Goal: Information Seeking & Learning: Understand process/instructions

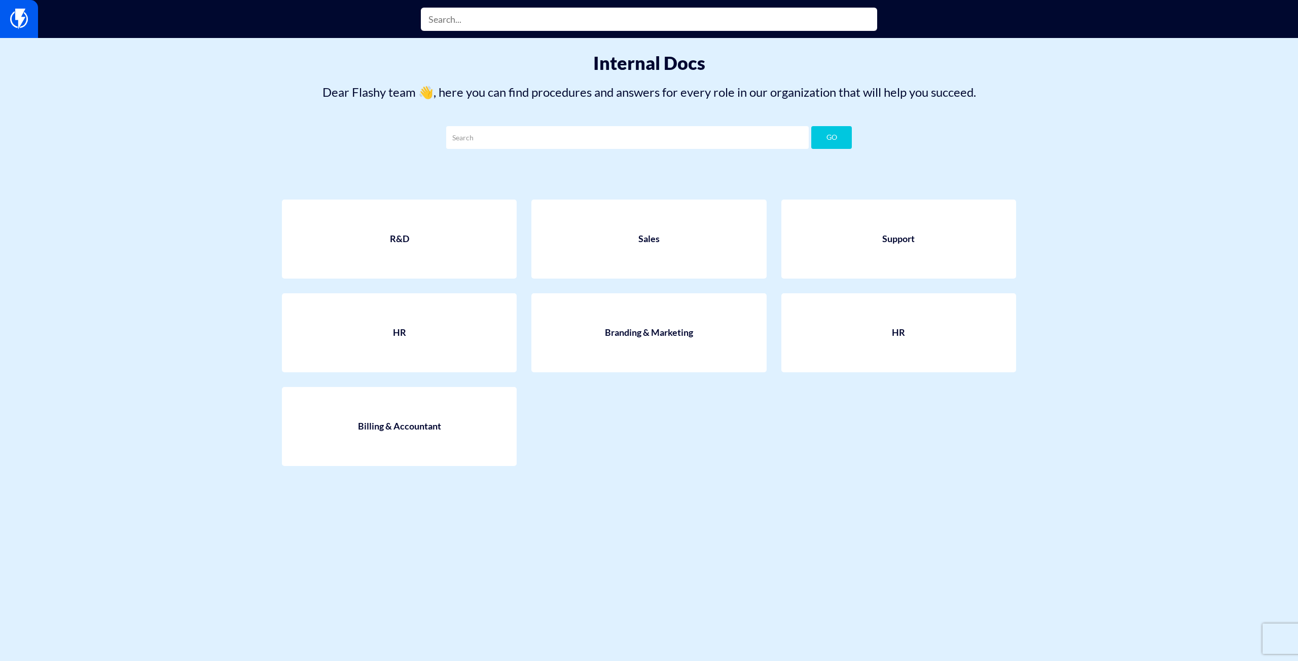
click at [572, 27] on input "text" at bounding box center [649, 19] width 456 height 23
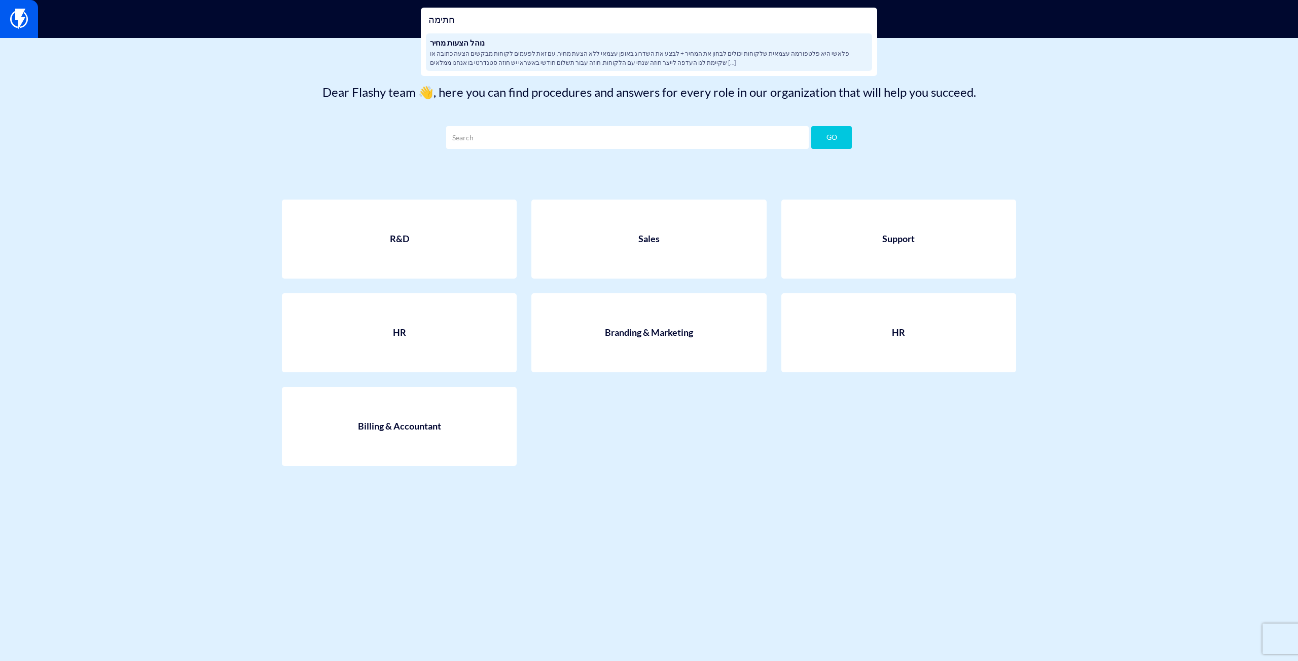
type input "חתימה"
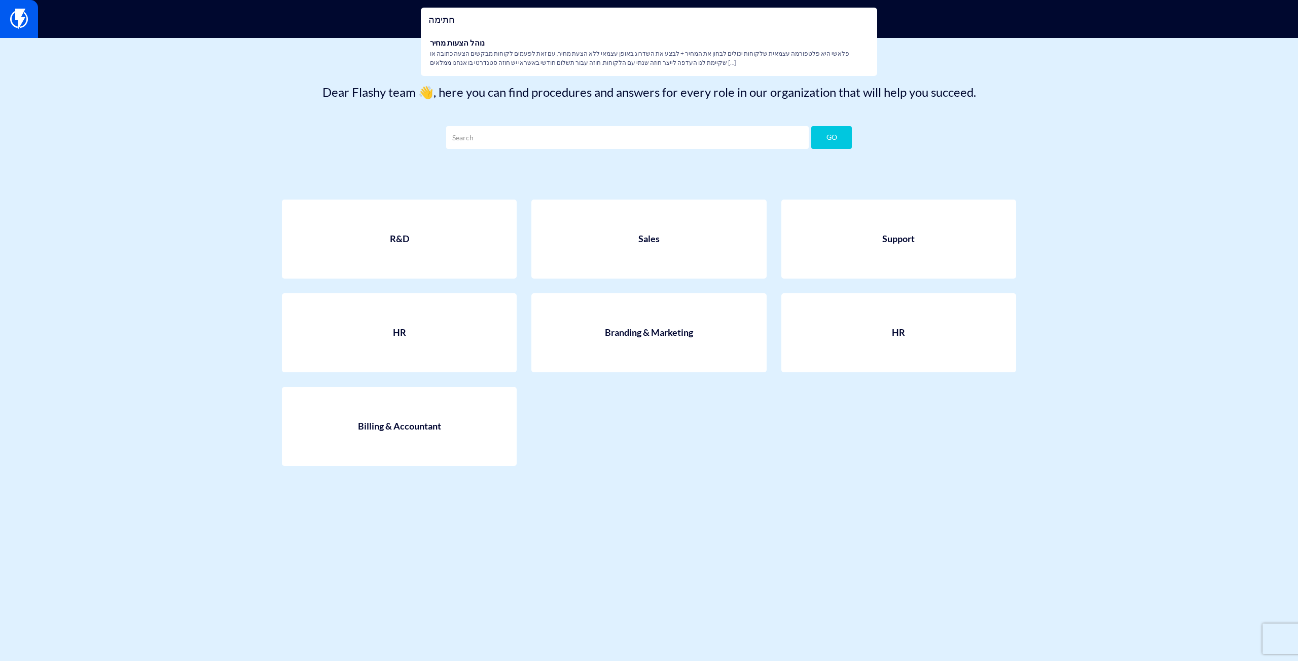
click at [552, 66] on span "פלאשי היא פלטפורמה עצמאית שלקוחות יכולים לבחון את המחיר + לבצע את השדרוג באופן …" at bounding box center [649, 57] width 438 height 17
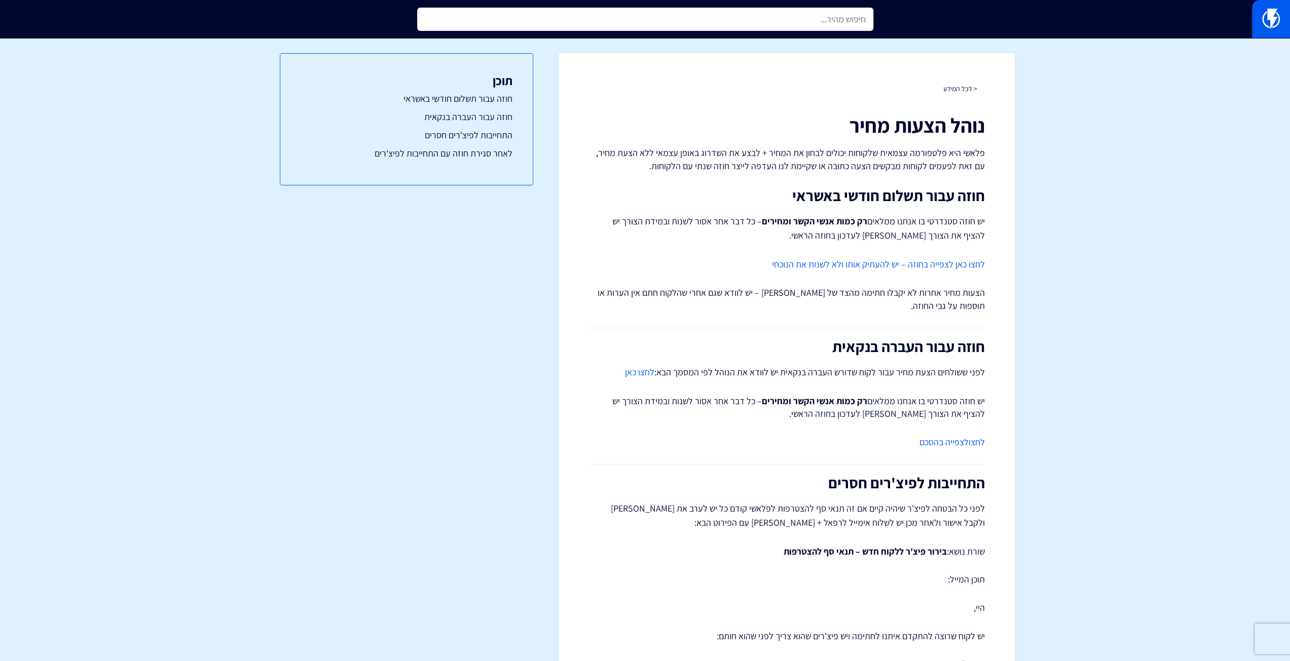
click at [681, 25] on input "text" at bounding box center [645, 19] width 456 height 23
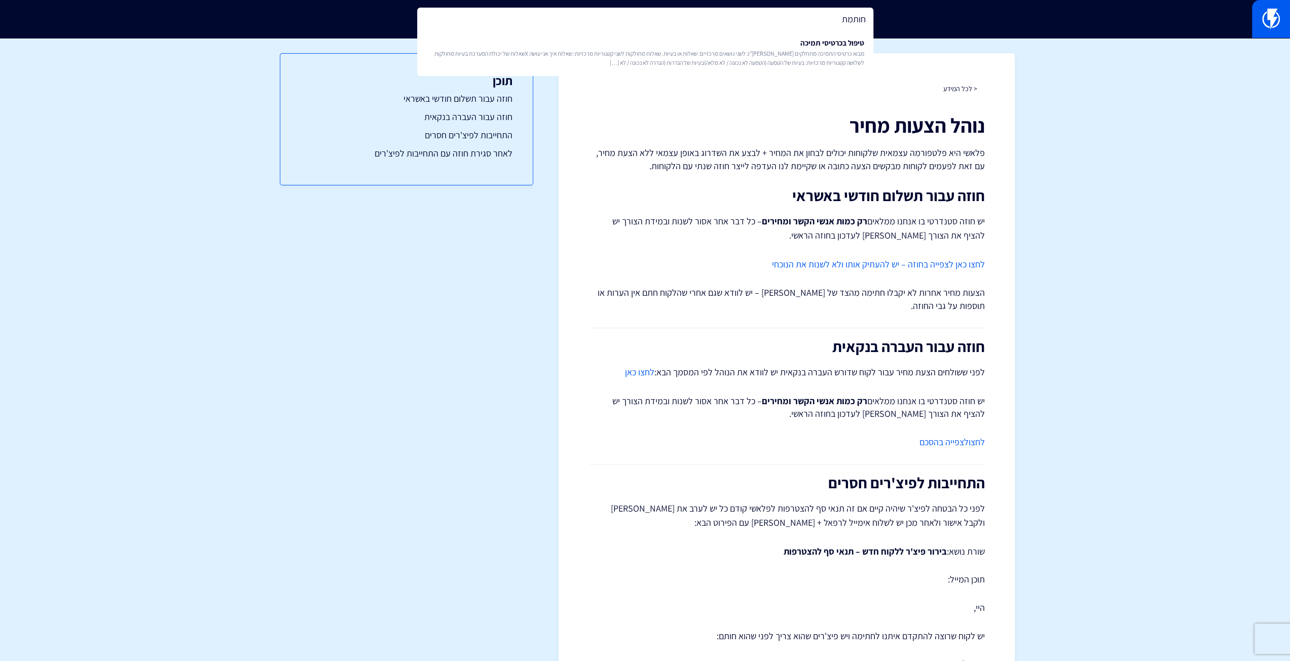
type input "חותמת"
click at [1264, 27] on img at bounding box center [1271, 19] width 18 height 20
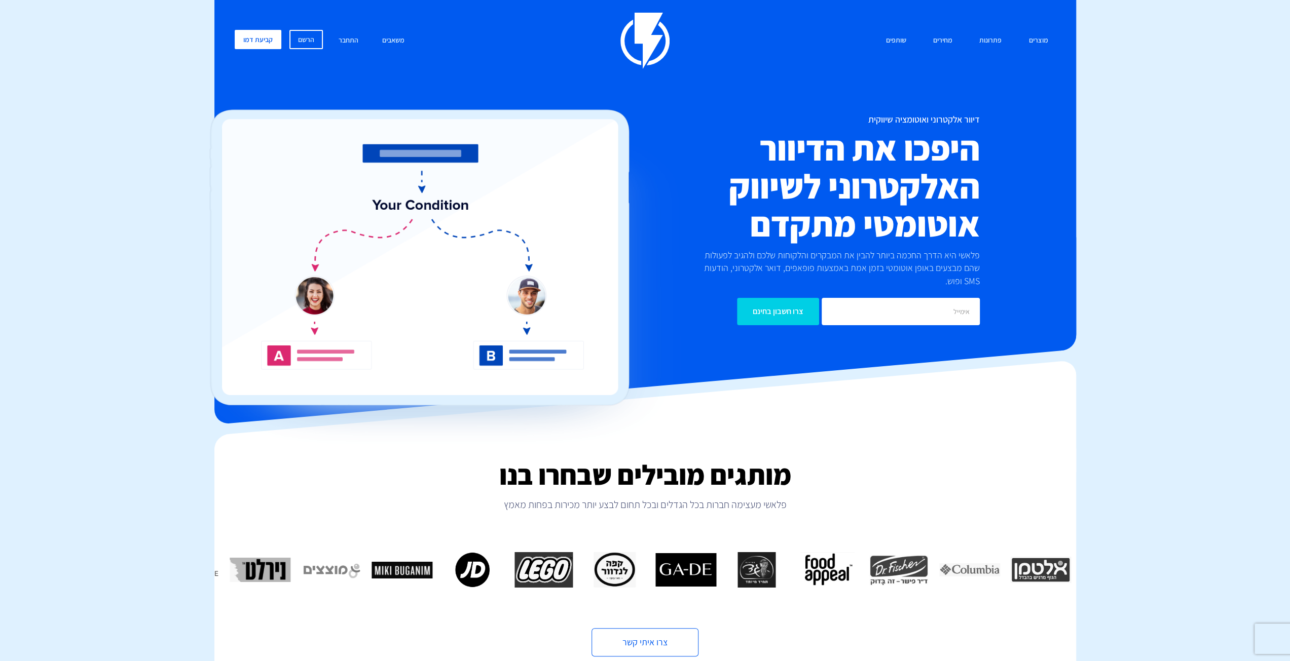
click at [652, 53] on img at bounding box center [644, 41] width 49 height 56
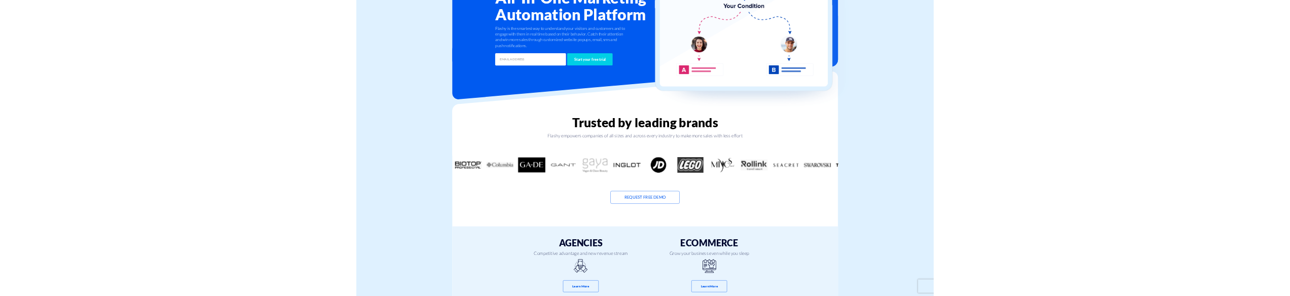
scroll to position [355, 0]
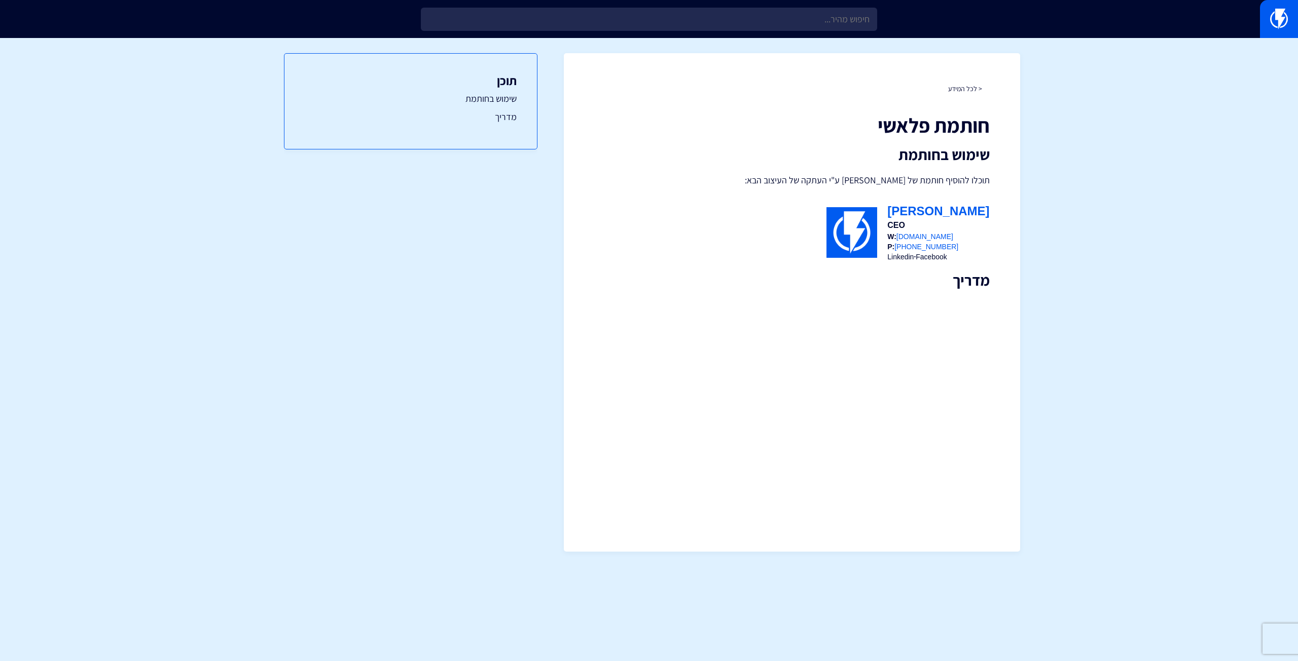
click at [479, 91] on div "תוכן שימוש בחותמת מדריך" at bounding box center [410, 101] width 253 height 96
click at [487, 100] on link "שימוש בחותמת" at bounding box center [411, 98] width 212 height 13
click at [509, 117] on link "מדריך" at bounding box center [411, 116] width 212 height 13
click at [468, 192] on div "תוכן שימוש בחותמת מדריך" at bounding box center [410, 342] width 253 height 609
